Goal: Task Accomplishment & Management: Complete application form

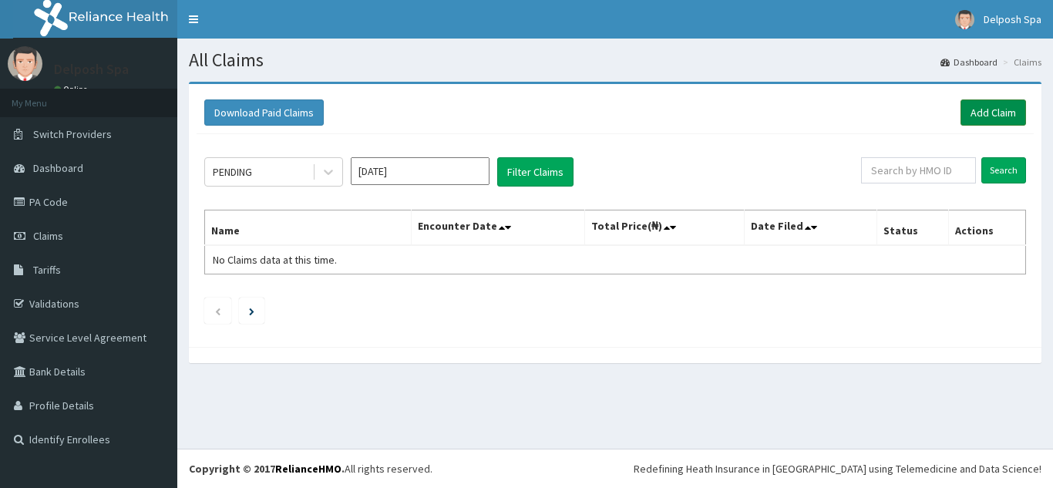
click at [987, 112] on link "Add Claim" at bounding box center [993, 112] width 66 height 26
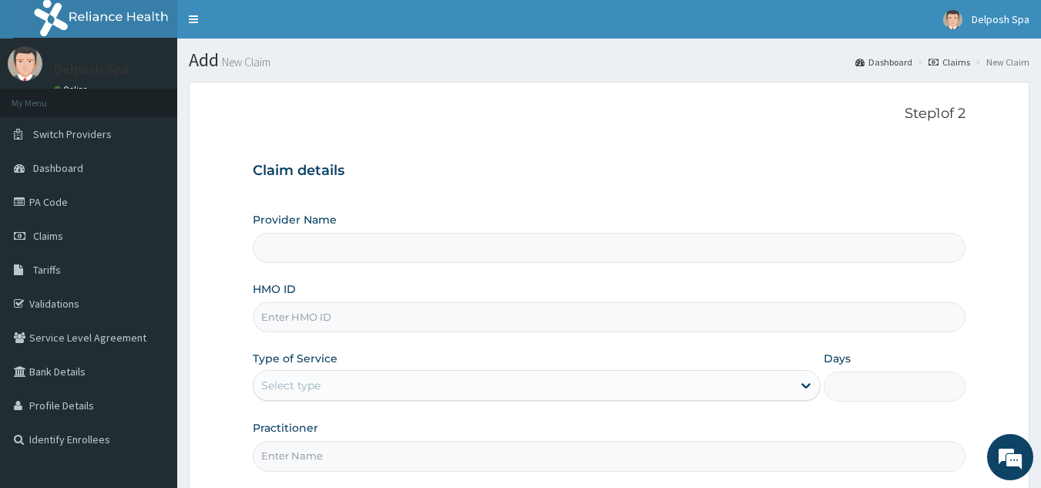
type input "Delposh Fitness Place"
type input "1"
click at [312, 324] on input "HMO ID" at bounding box center [610, 317] width 714 height 30
paste input "DUP/10060/E"
type input "DUP/10060/E"
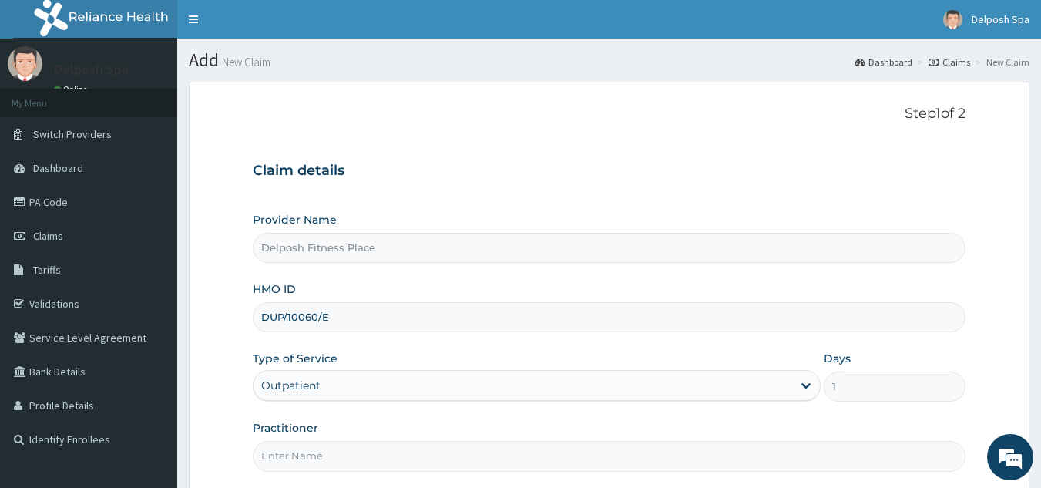
click at [338, 456] on input "Practitioner" at bounding box center [610, 456] width 714 height 30
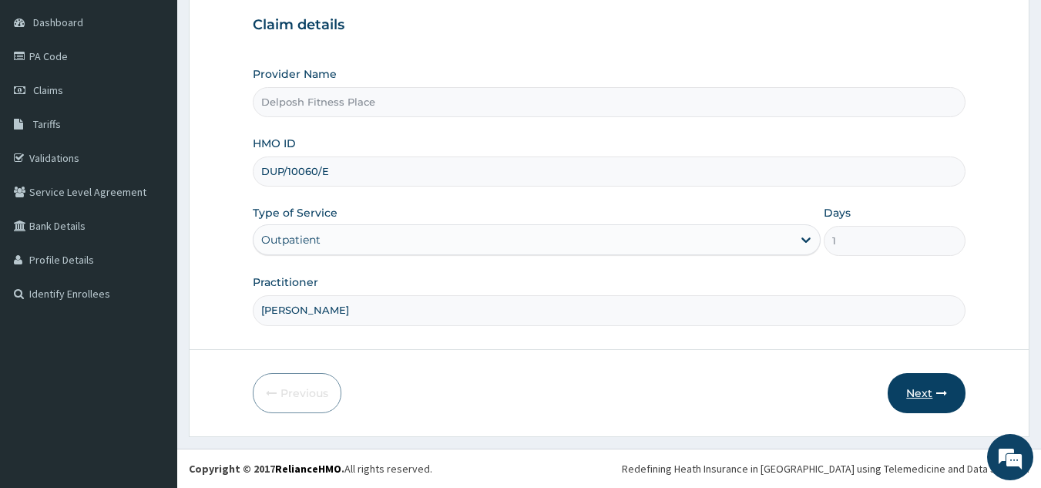
type input "clarkson"
click at [940, 397] on icon "button" at bounding box center [942, 393] width 11 height 11
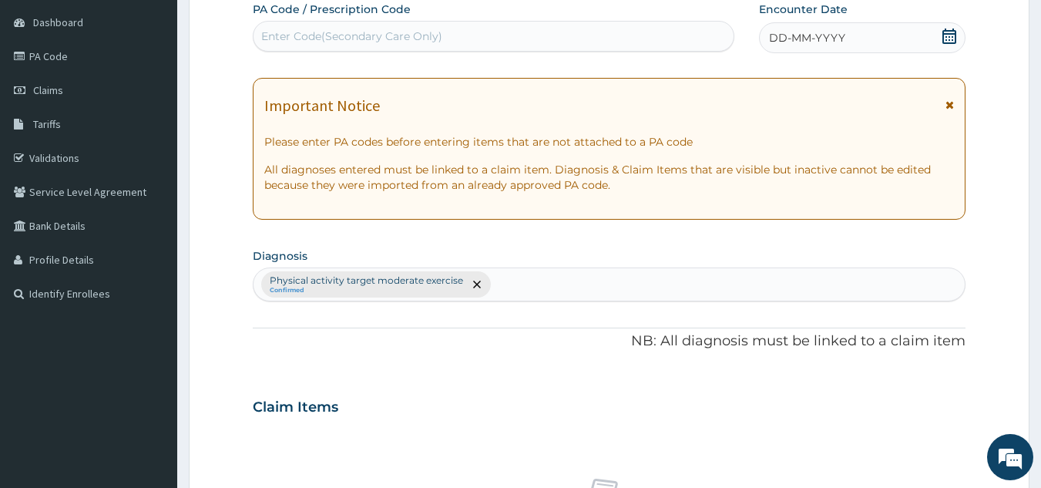
click at [476, 29] on div "Enter Code(Secondary Care Only)" at bounding box center [494, 36] width 481 height 25
paste input "PA/26CBA1"
type input "PA/26CBA1"
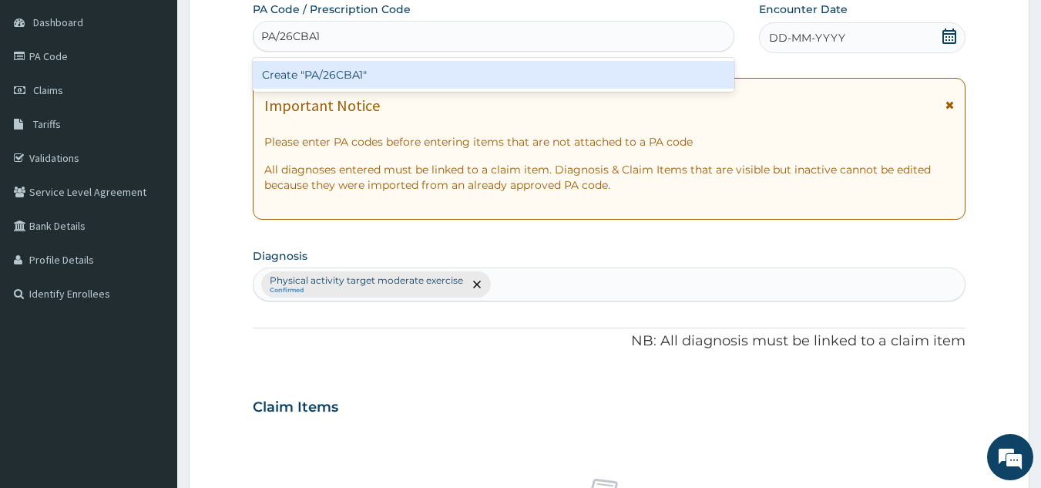
click at [434, 82] on div "Create "PA/26CBA1"" at bounding box center [494, 75] width 483 height 28
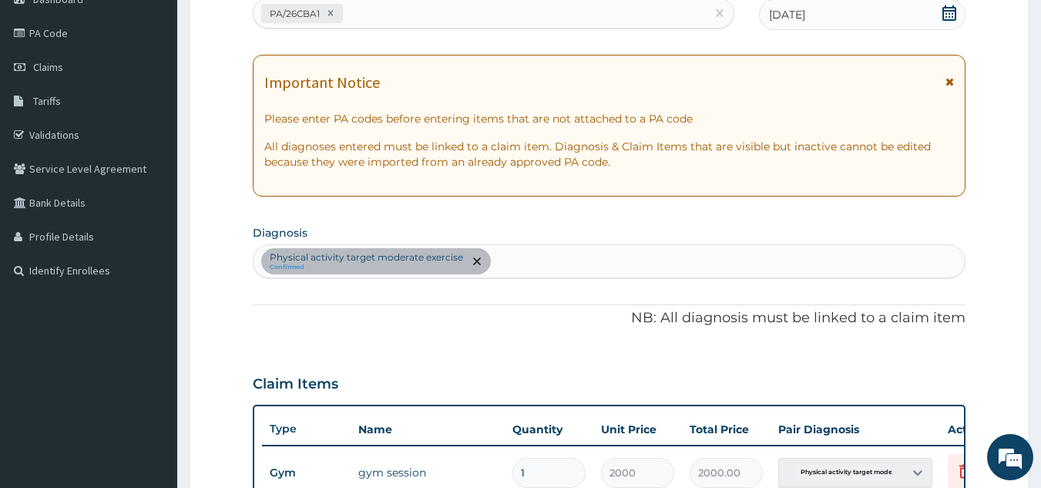
scroll to position [562, 0]
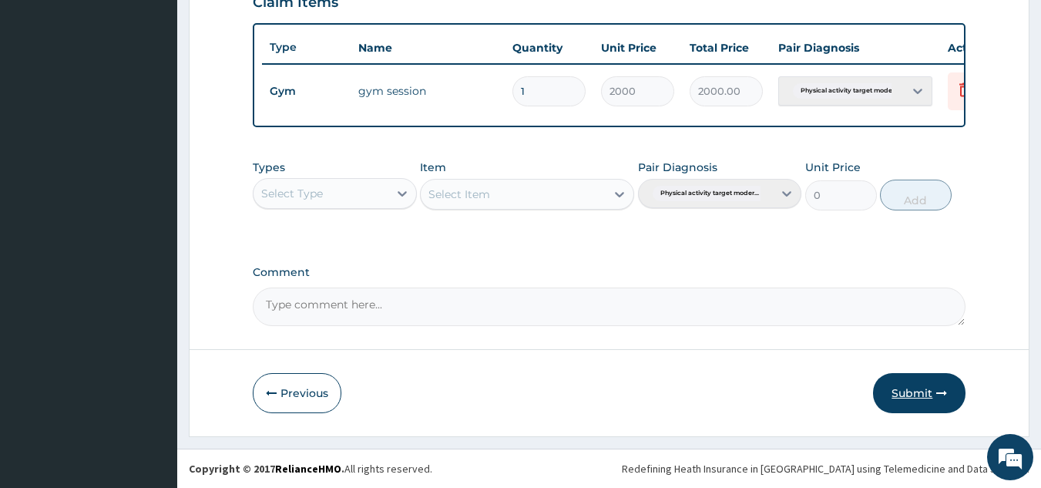
click at [920, 395] on button "Submit" at bounding box center [919, 393] width 93 height 40
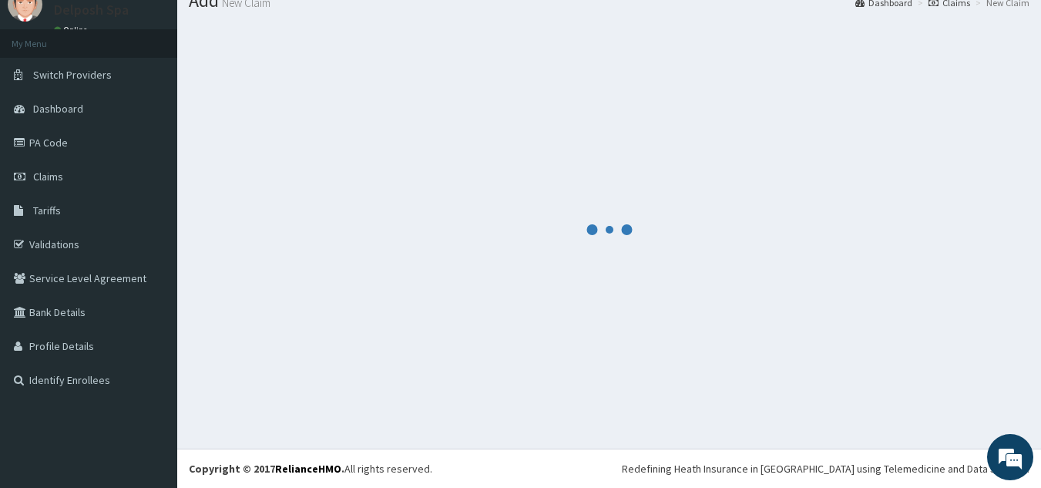
scroll to position [59, 0]
